Goal: Check status

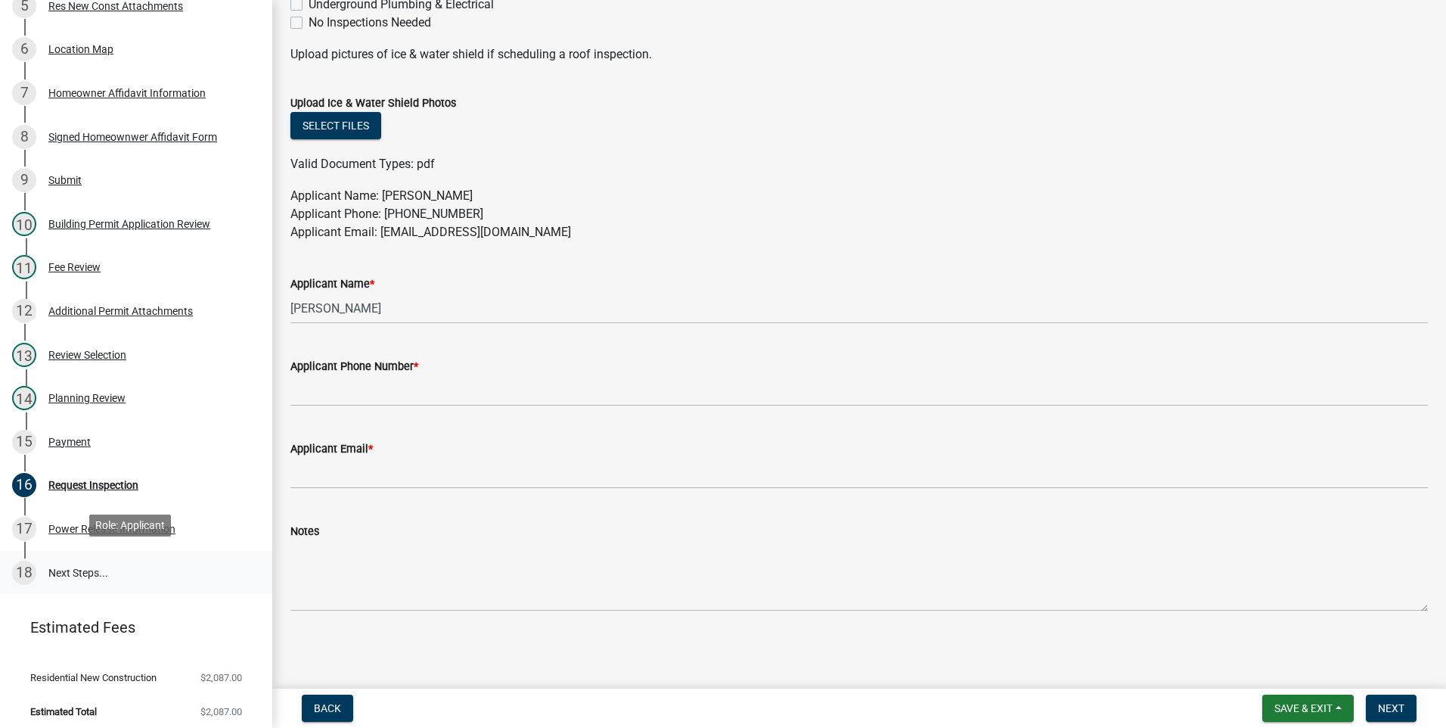
scroll to position [394, 0]
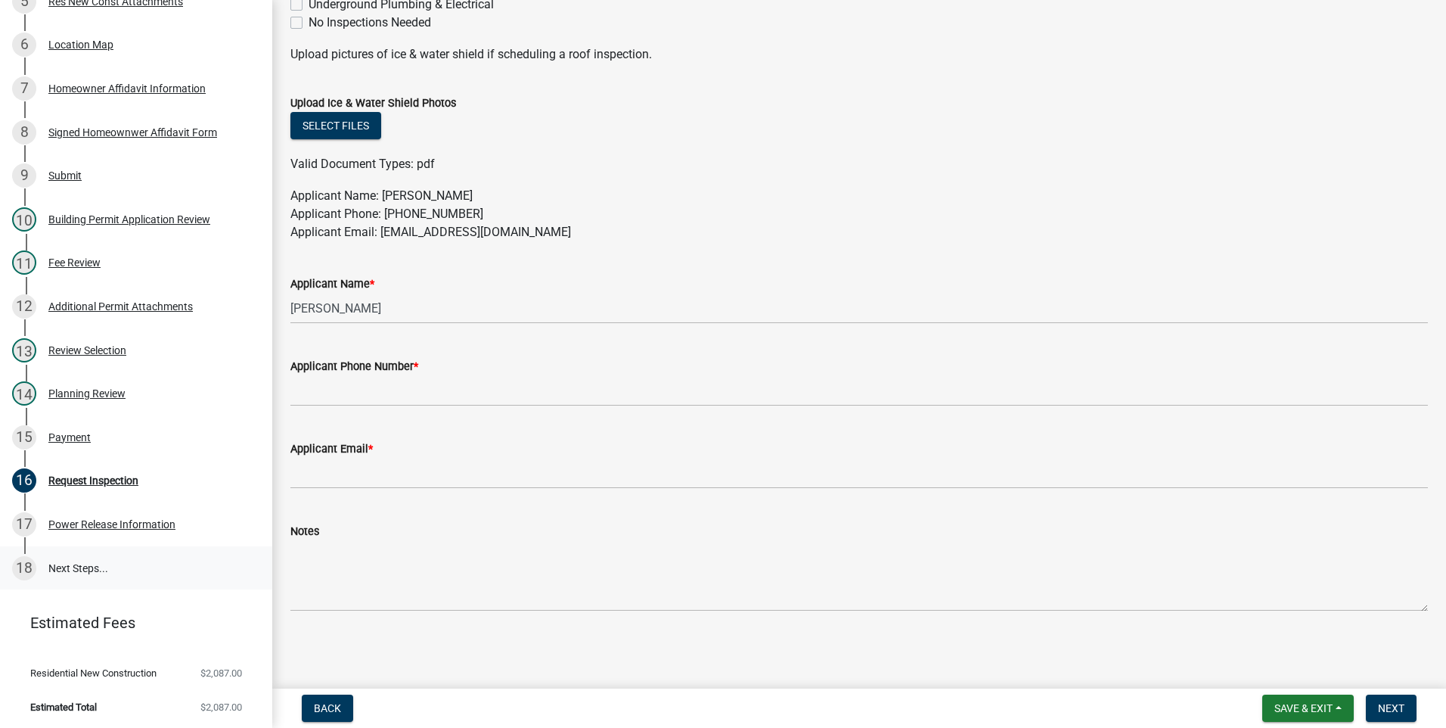
click at [92, 563] on link "18 Next Steps..." at bounding box center [136, 568] width 272 height 44
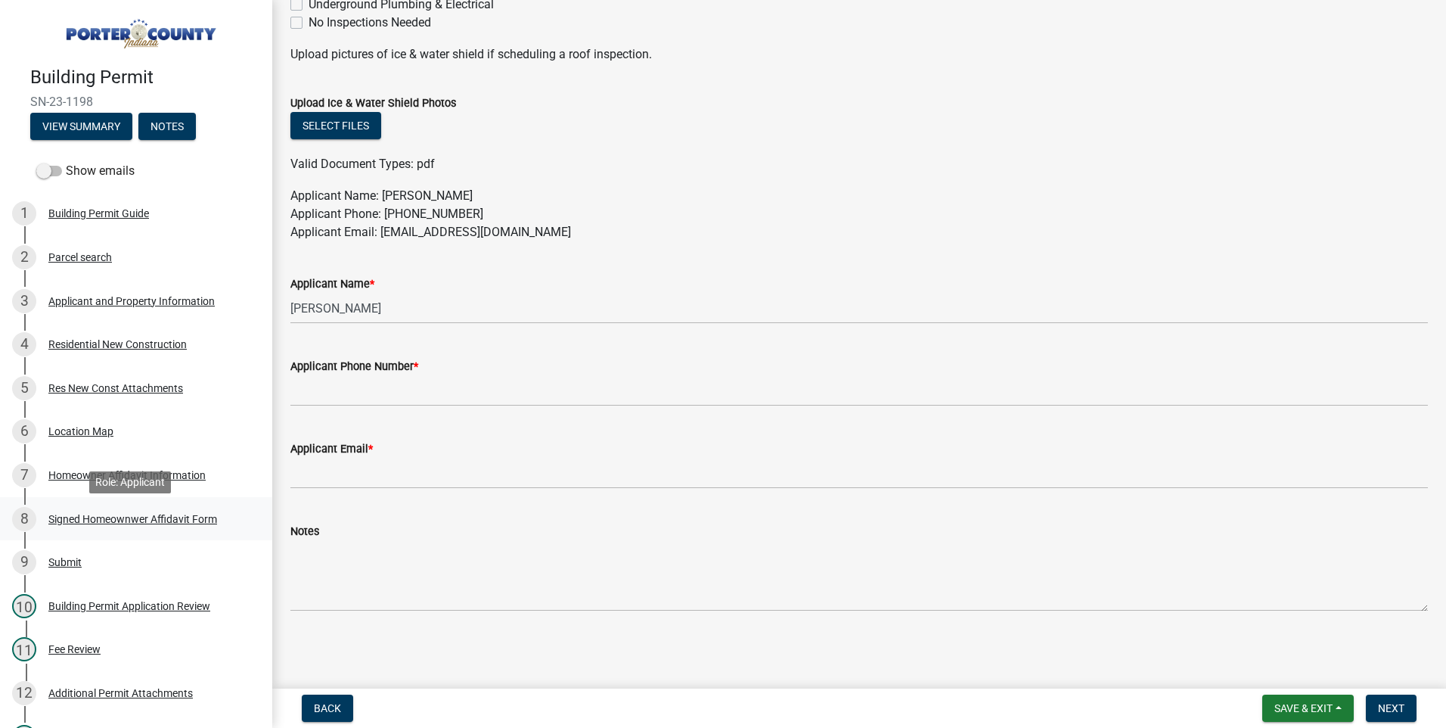
scroll to position [0, 0]
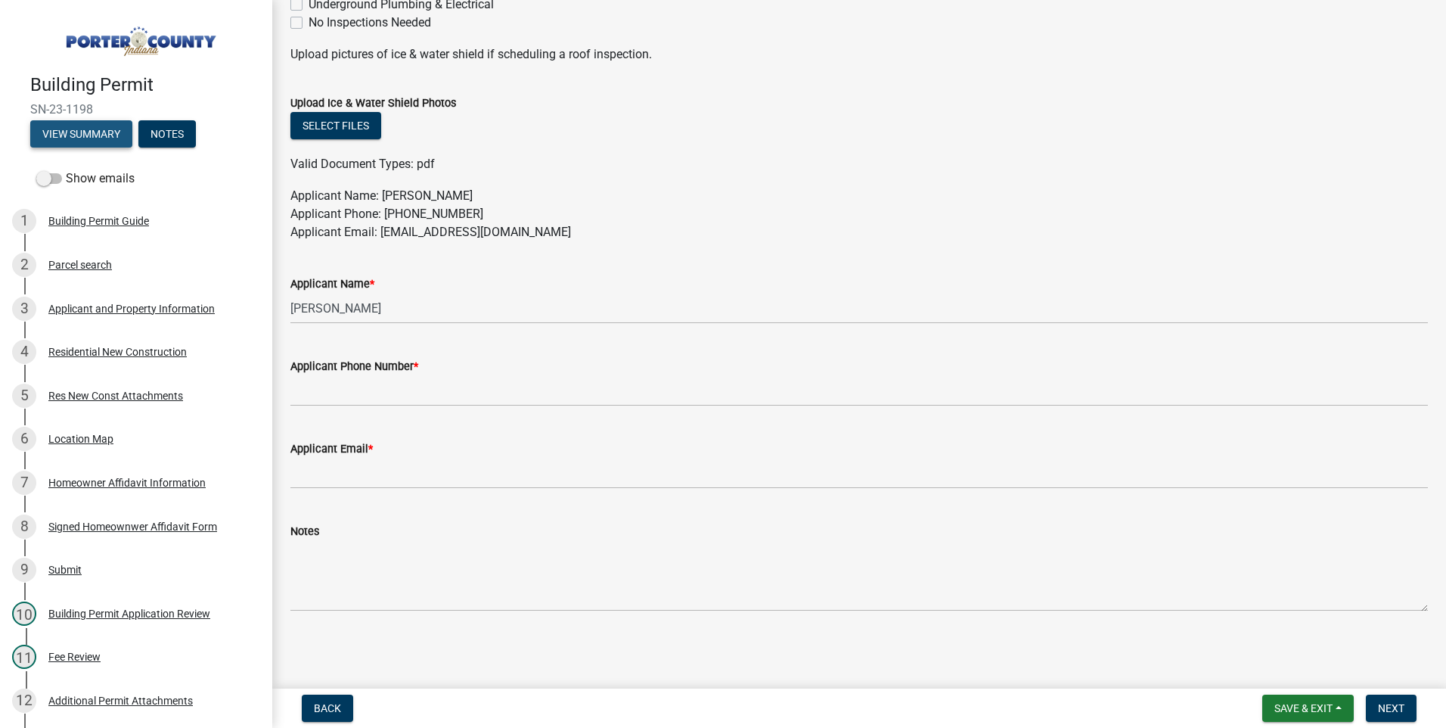
click at [62, 129] on button "View Summary" at bounding box center [81, 133] width 102 height 27
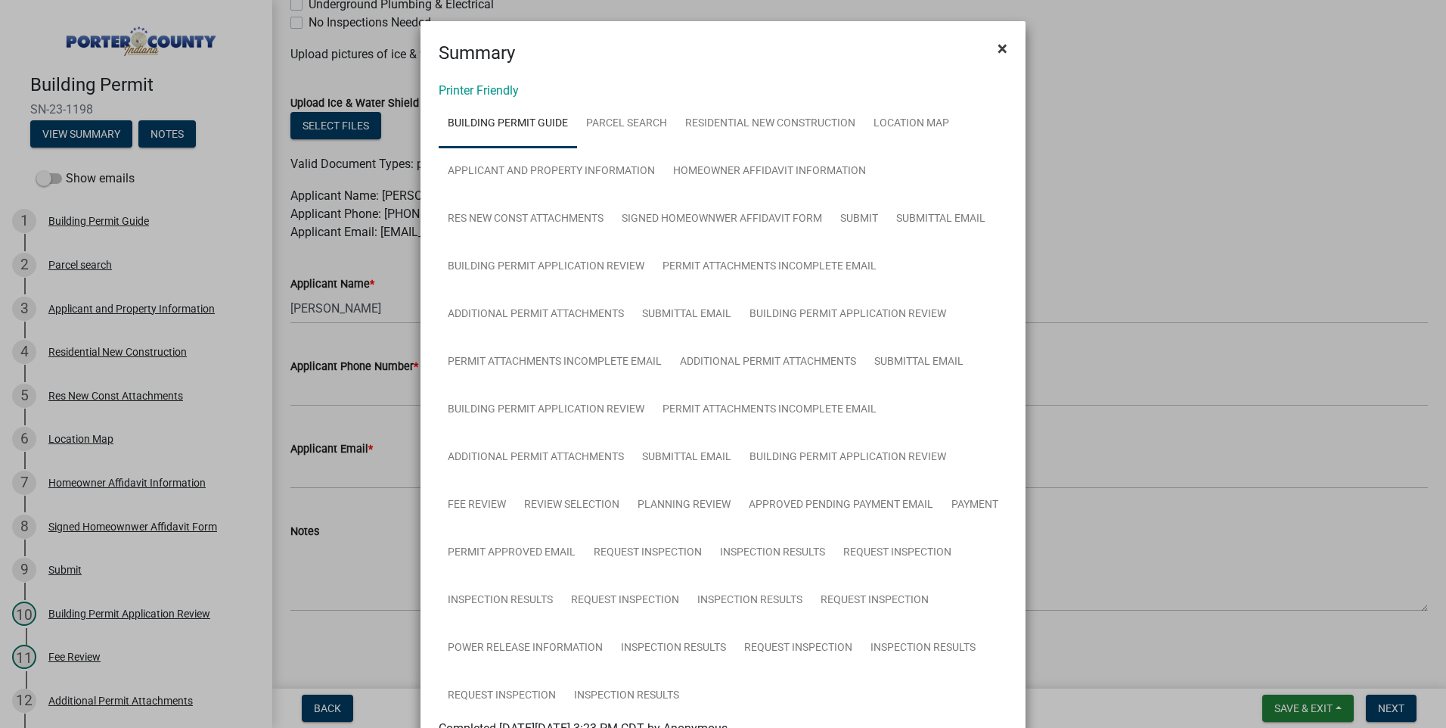
click at [987, 45] on button "×" at bounding box center [1003, 48] width 34 height 42
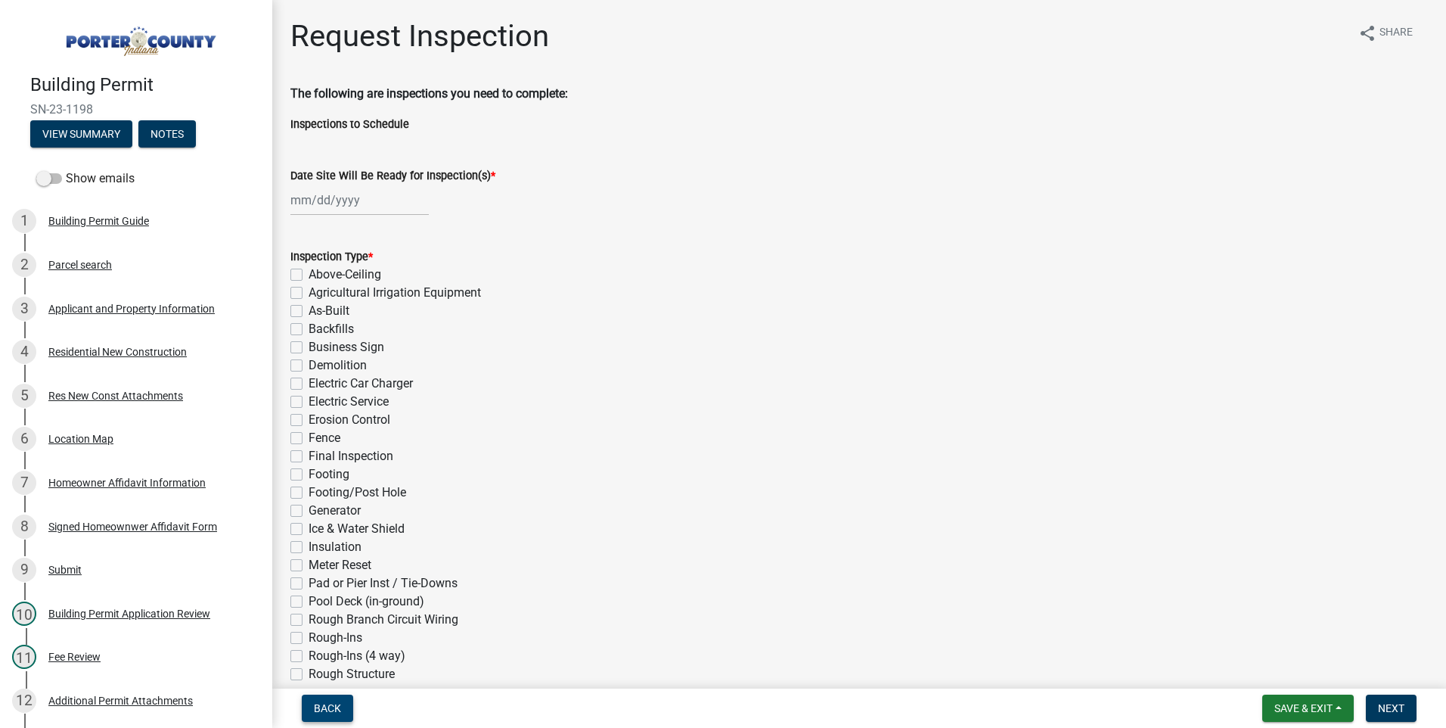
click at [315, 698] on button "Back" at bounding box center [327, 707] width 51 height 27
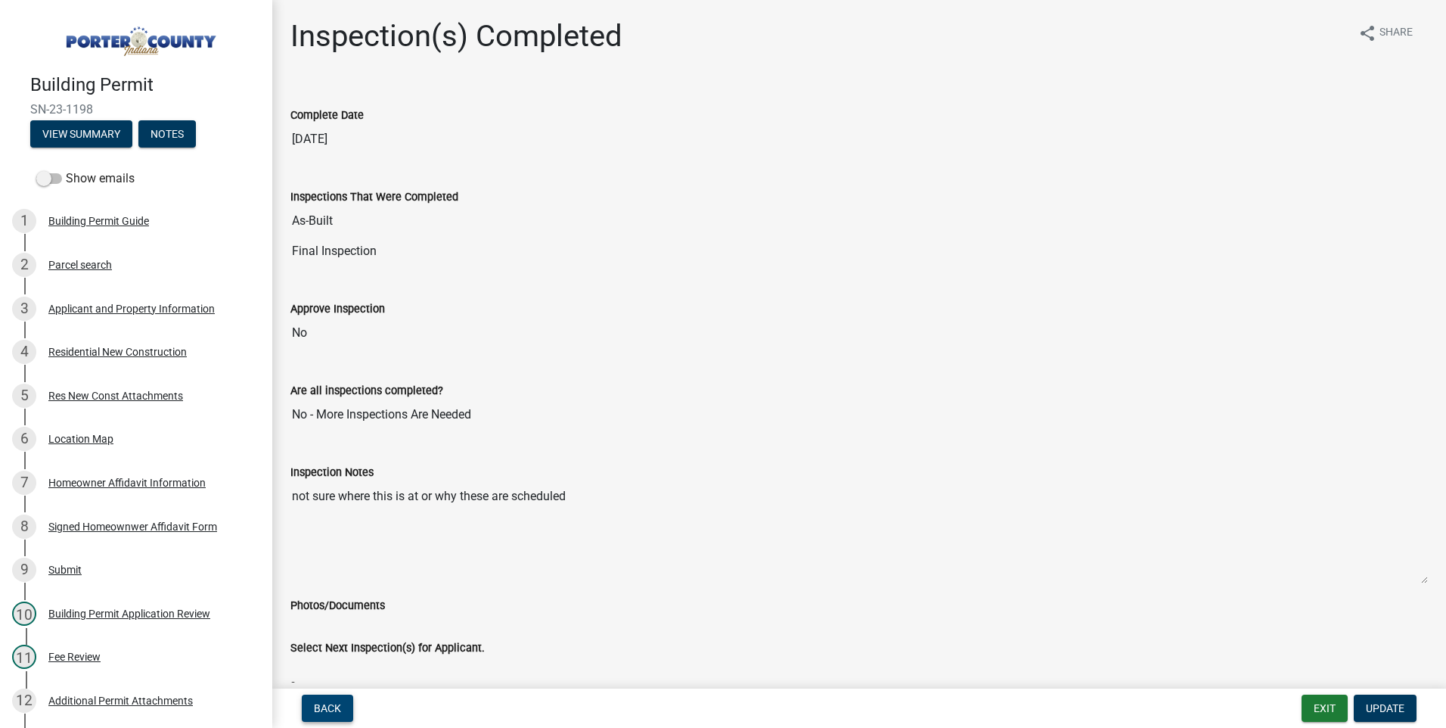
click at [325, 713] on span "Back" at bounding box center [327, 708] width 27 height 12
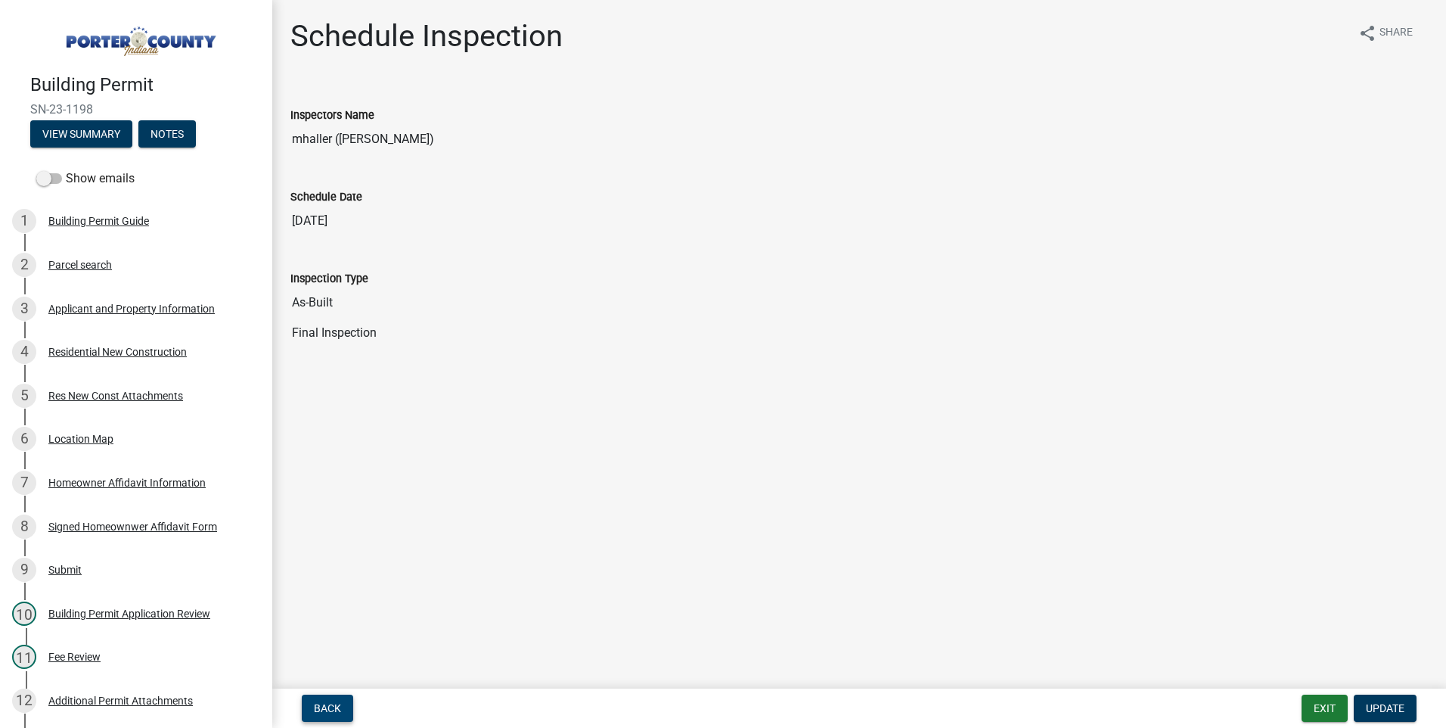
click at [337, 710] on span "Back" at bounding box center [327, 708] width 27 height 12
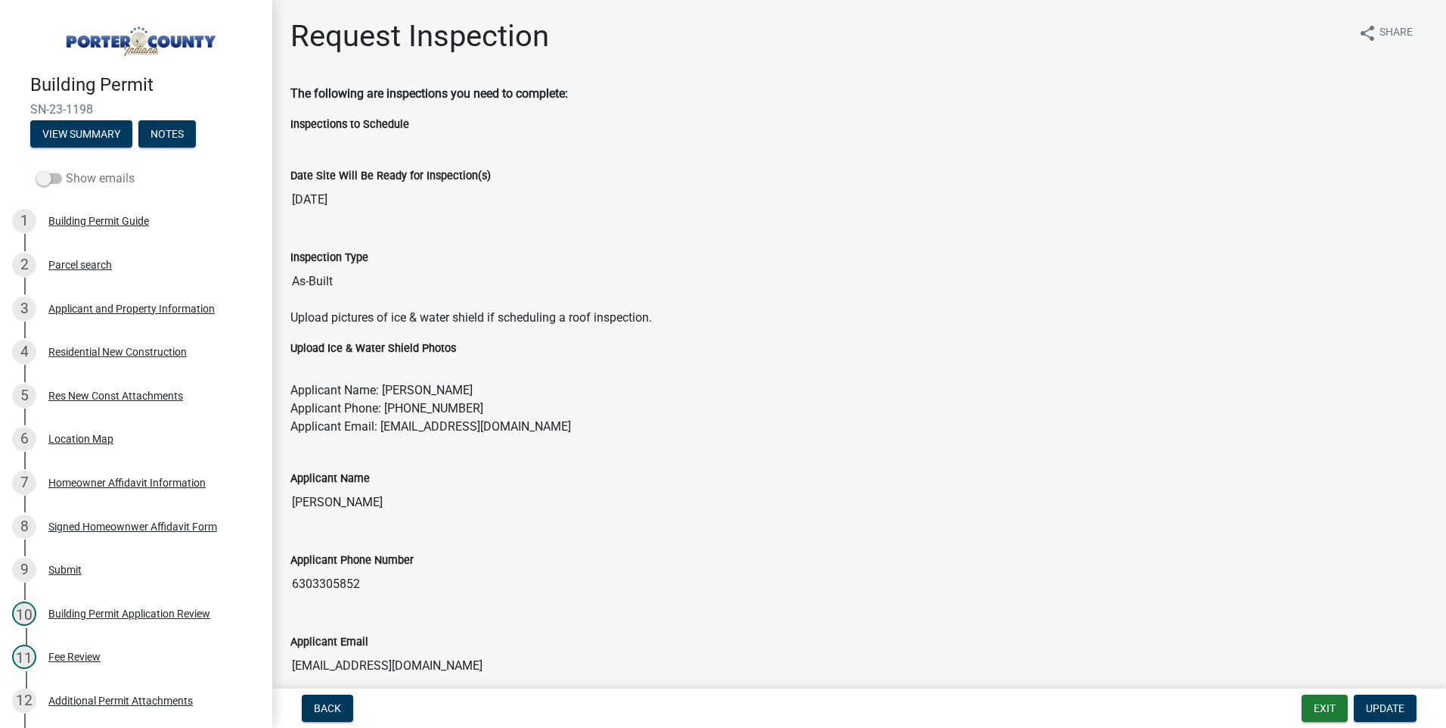
click at [63, 176] on label "Show emails" at bounding box center [85, 178] width 98 height 18
click at [66, 169] on input "Show emails" at bounding box center [66, 169] width 0 height 0
click at [42, 177] on span at bounding box center [49, 178] width 26 height 11
click at [66, 169] on input "Show emails" at bounding box center [66, 169] width 0 height 0
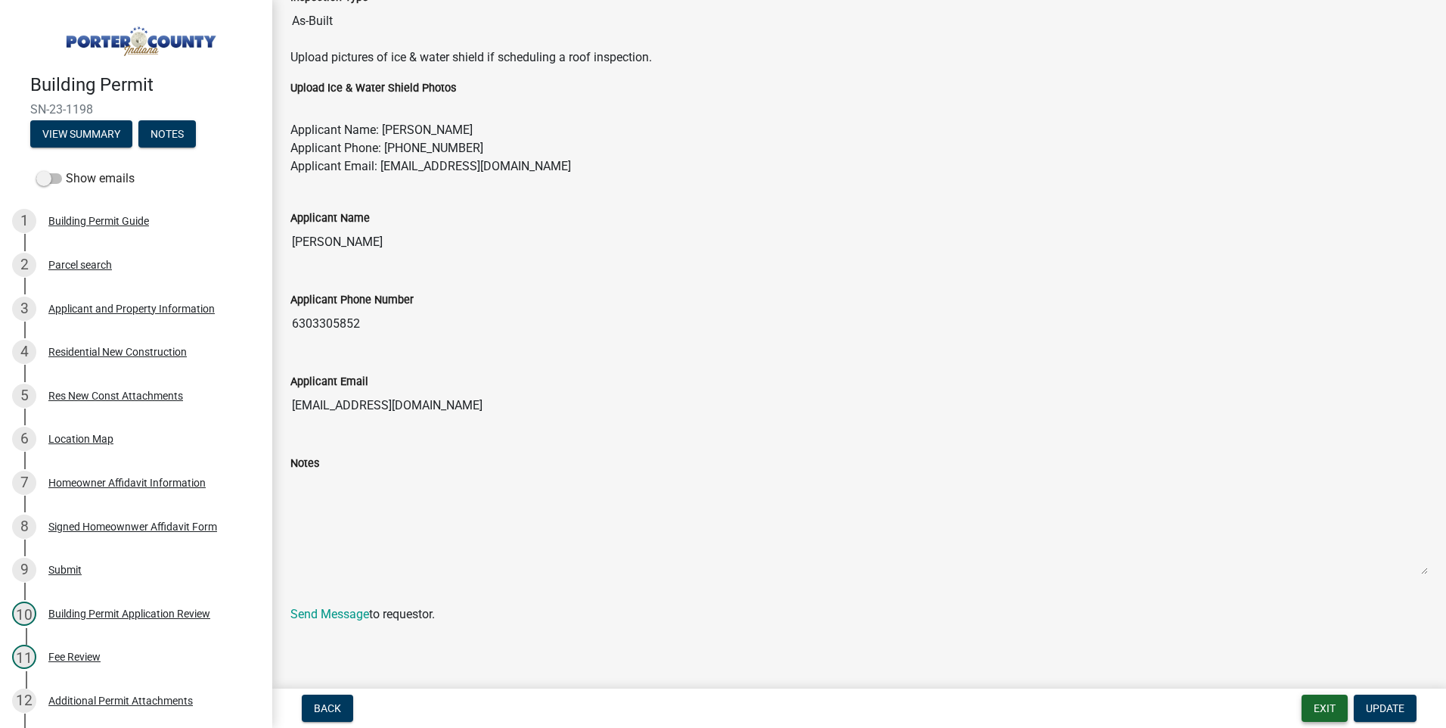
click at [1313, 702] on button "Exit" at bounding box center [1325, 707] width 46 height 27
